Goal: Task Accomplishment & Management: Use online tool/utility

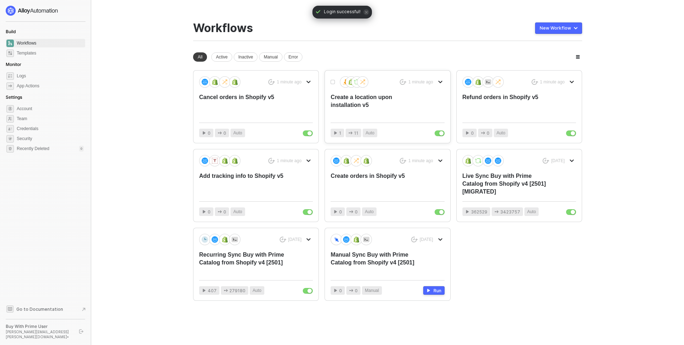
click at [380, 97] on div "Create a location upon installation v5" at bounding box center [376, 105] width 91 height 24
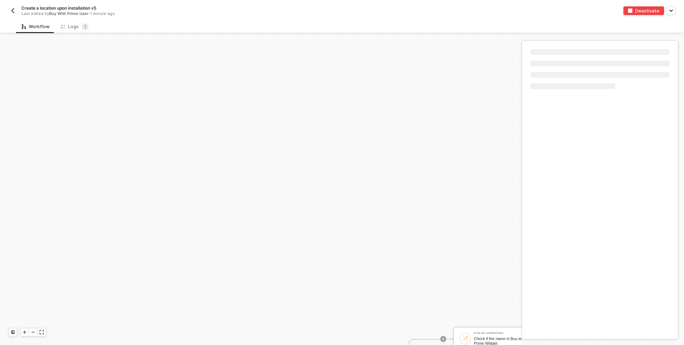
scroll to position [175, 0]
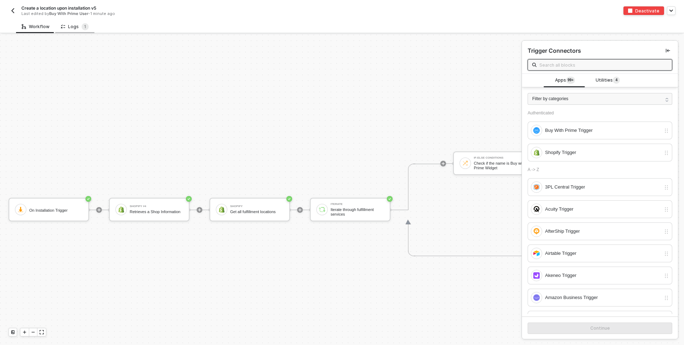
click at [78, 29] on div "Logs 1" at bounding box center [75, 26] width 28 height 7
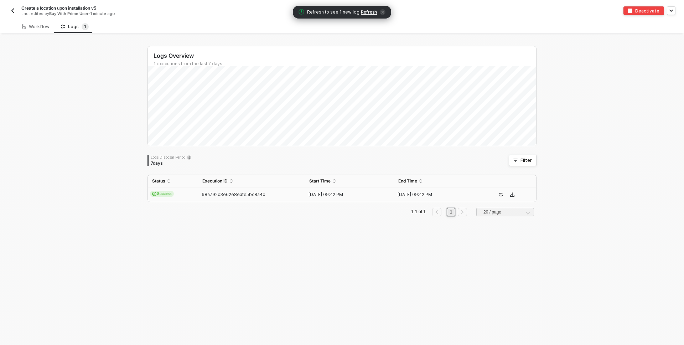
click at [184, 195] on td "Success" at bounding box center [173, 194] width 50 height 14
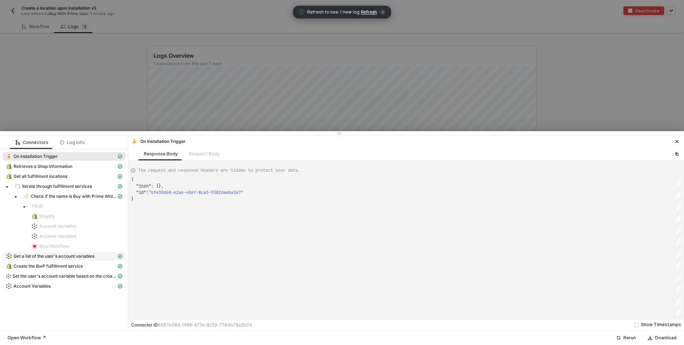
scroll to position [19, 0]
click at [49, 288] on span "Account Variables" at bounding box center [32, 286] width 37 height 6
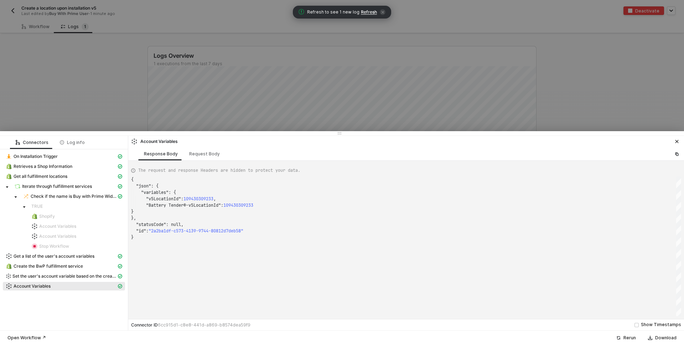
scroll to position [58, 0]
click at [50, 275] on span "Set the user's account variable based on the created location" at bounding box center [64, 276] width 104 height 6
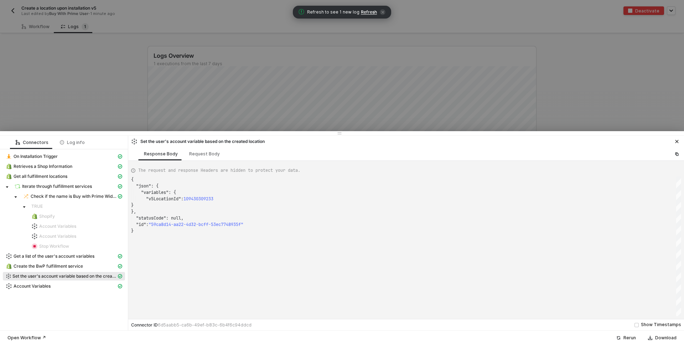
scroll to position [51, 0]
click at [41, 286] on span "Account Variables" at bounding box center [32, 286] width 37 height 6
type textarea "{ "json": { "variables": { "v5LocationId": 109430309233, "Battery Tender®-v5Loc…"
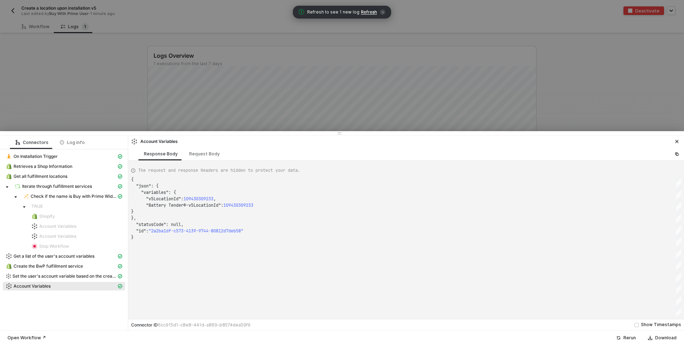
click at [75, 92] on div at bounding box center [342, 172] width 684 height 345
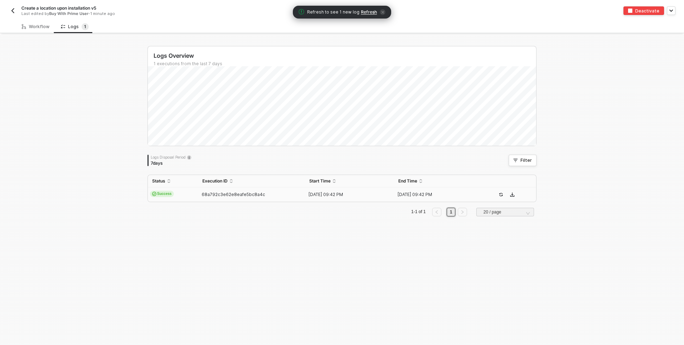
click at [68, 152] on div "Logs Overview 1 executions from the last 7 days Thu 14 Success 0 Failure 0 Logs…" at bounding box center [342, 190] width 684 height 310
click at [12, 11] on img "button" at bounding box center [13, 11] width 6 height 6
